Goal: Use online tool/utility: Use online tool/utility

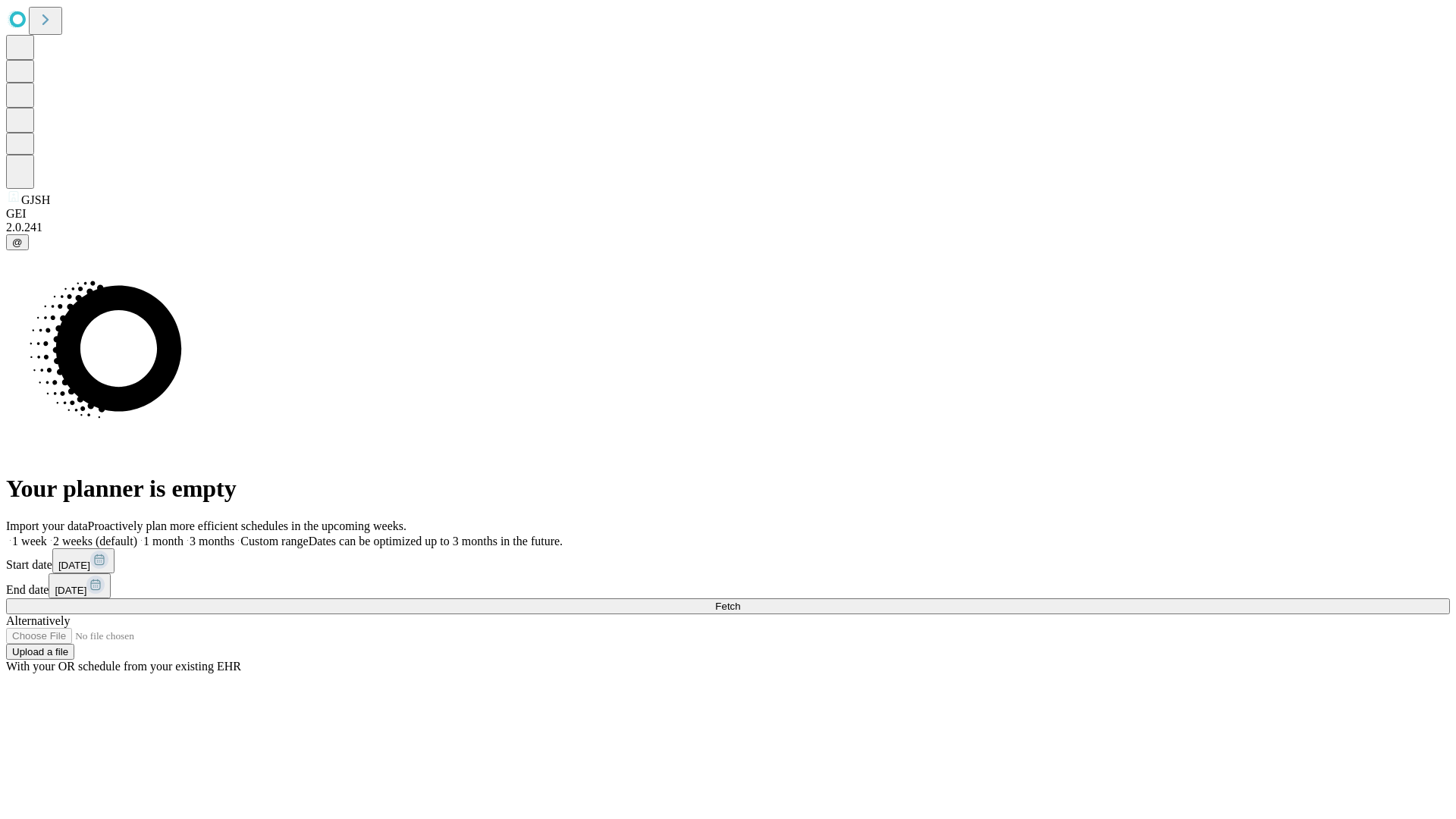
click at [740, 600] on span "Fetch" at bounding box center [728, 606] width 25 height 11
